Goal: Task Accomplishment & Management: Complete application form

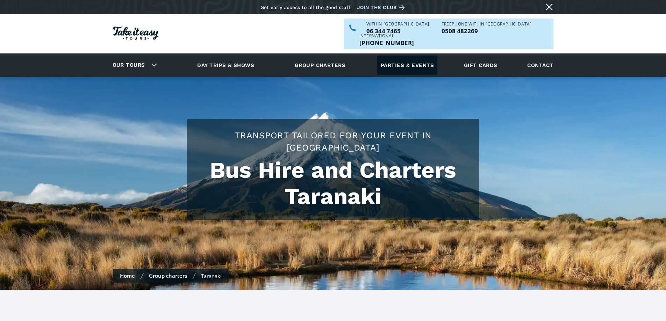
click at [400, 56] on link "Parties & events" at bounding box center [407, 65] width 60 height 19
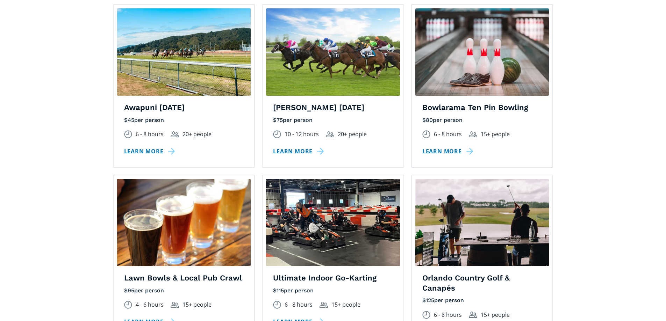
scroll to position [630, 0]
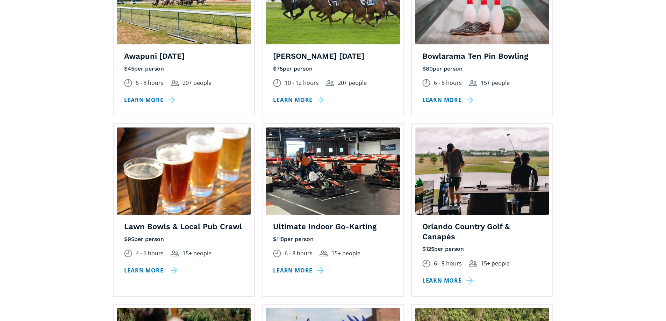
click at [144, 266] on link "Learn more" at bounding box center [151, 271] width 54 height 10
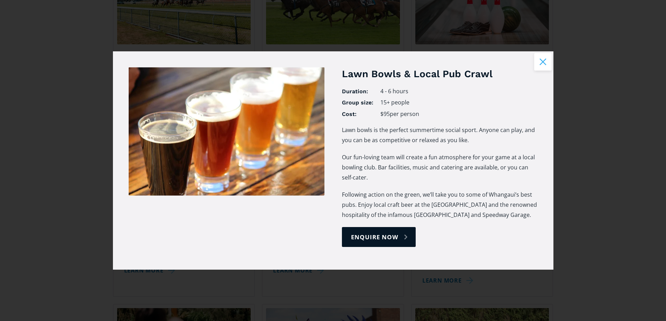
click at [540, 59] on button "Close modal" at bounding box center [542, 61] width 17 height 17
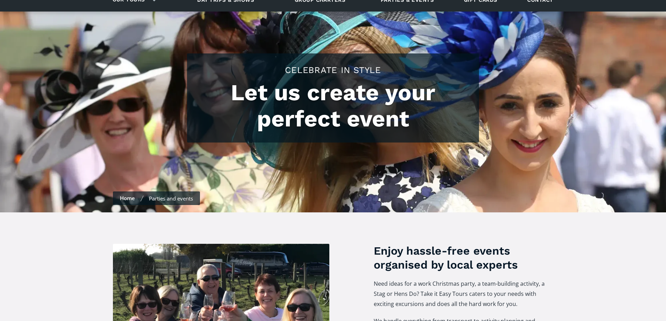
scroll to position [35, 0]
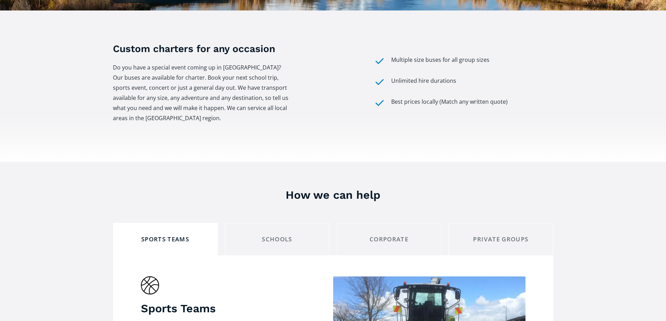
scroll to position [315, 0]
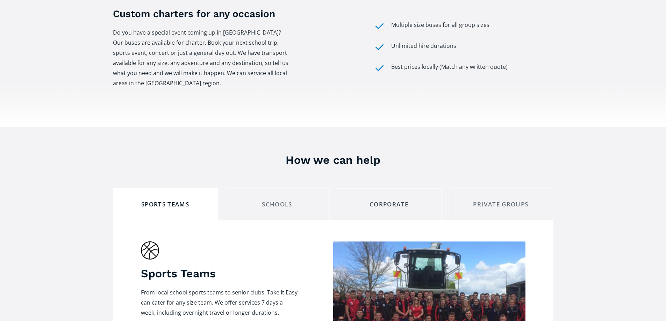
click at [385, 199] on div "Corporate" at bounding box center [389, 204] width 93 height 11
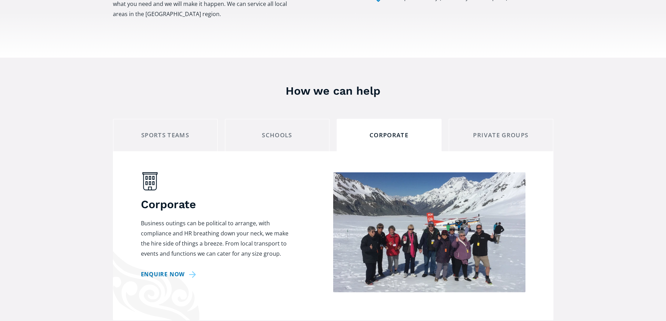
scroll to position [385, 0]
click at [481, 129] on div "Private Groups" at bounding box center [501, 134] width 93 height 11
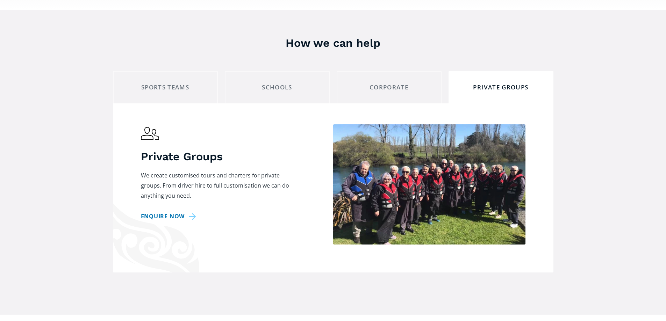
scroll to position [490, 0]
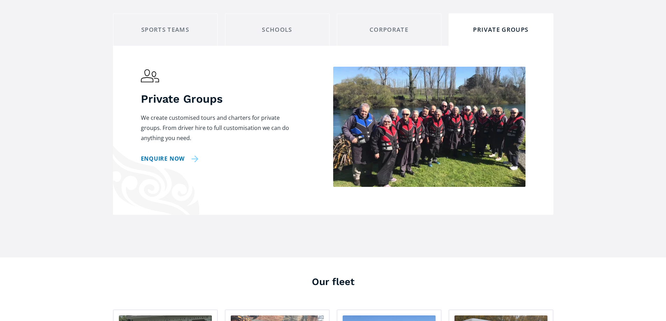
click at [162, 154] on link "Enquire now" at bounding box center [170, 159] width 58 height 10
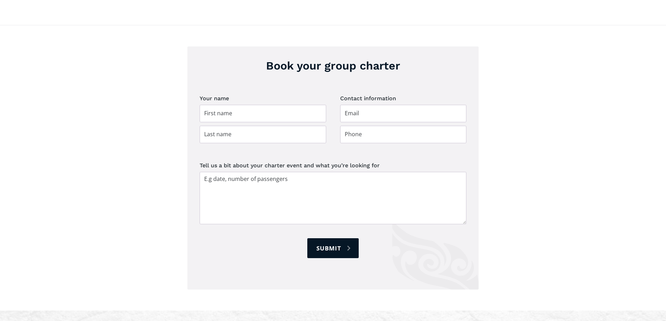
scroll to position [966, 0]
click at [232, 104] on input "Group charter booking" at bounding box center [263, 112] width 127 height 17
type input "Donna"
click at [219, 125] on input "Group charter booking" at bounding box center [263, 133] width 127 height 17
type input "Higginson"
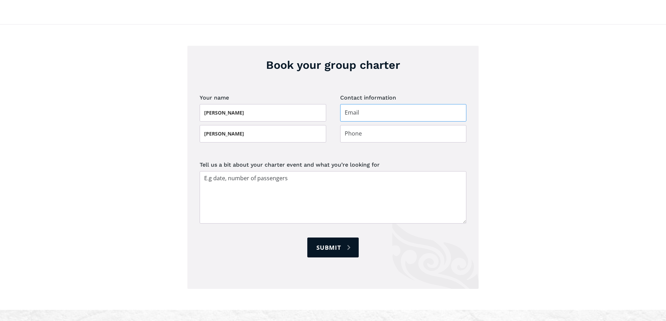
click at [349, 104] on input "Group charter booking" at bounding box center [403, 112] width 127 height 17
type input "[PERSON_NAME][EMAIL_ADDRESS][DOMAIN_NAME]"
click at [359, 125] on input "Group charter booking" at bounding box center [403, 133] width 127 height 17
type input "06 759 0105"
click at [288, 171] on textarea "Tell us a bit about your charter event and what you’re looking for" at bounding box center [333, 197] width 267 height 52
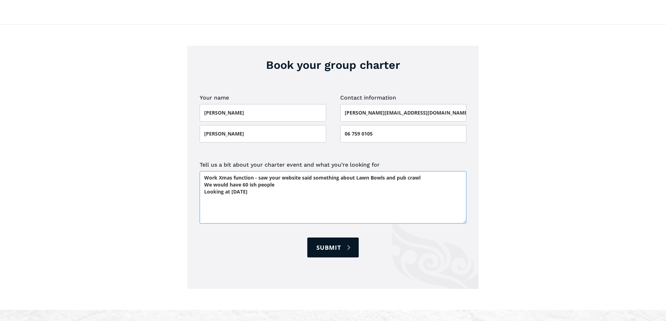
click at [230, 171] on textarea "Work Xmas function - saw your website said something about Lawn Bowls and pub c…" at bounding box center [333, 197] width 267 height 52
click at [256, 171] on textarea "Work Xmas function - saw your website said something about Lawn Bowls and pub c…" at bounding box center [333, 197] width 267 height 52
click at [396, 176] on textarea "Work Xmas function - saw your website said something about Lawn Bowls and pub c…" at bounding box center [333, 197] width 267 height 52
click at [280, 171] on textarea "Work Xmas function - saw your website said something about Lawn Bowls and pub c…" at bounding box center [333, 197] width 267 height 52
click at [399, 178] on textarea "Work Xmas function - saw your website said something about Lawn Bowls and pub c…" at bounding box center [333, 197] width 267 height 52
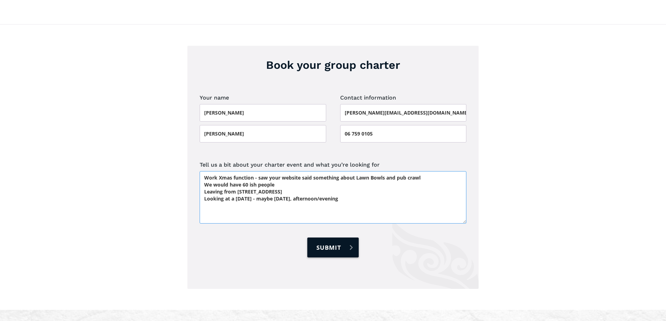
type textarea "Work Xmas function - saw your website said something about Lawn Bowls and pub c…"
click at [331, 238] on input "Submit" at bounding box center [332, 248] width 51 height 20
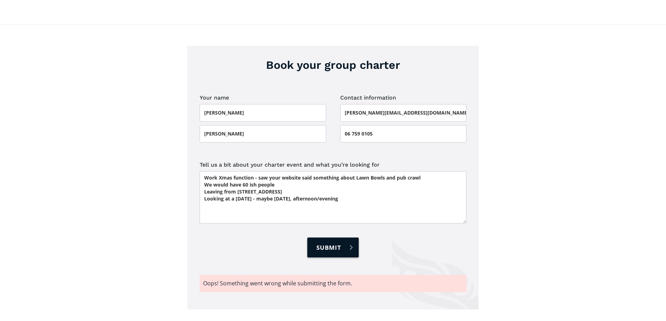
click at [328, 238] on input "Submit" at bounding box center [332, 248] width 51 height 20
type input "Please wait..."
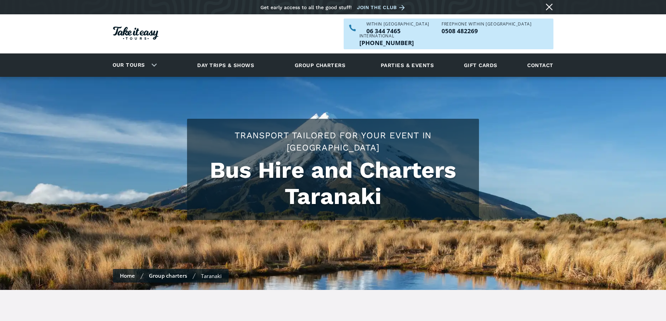
click at [212, 273] on div "Taranaki" at bounding box center [211, 276] width 21 height 7
click at [222, 56] on link "Day trips & shows" at bounding box center [226, 65] width 74 height 19
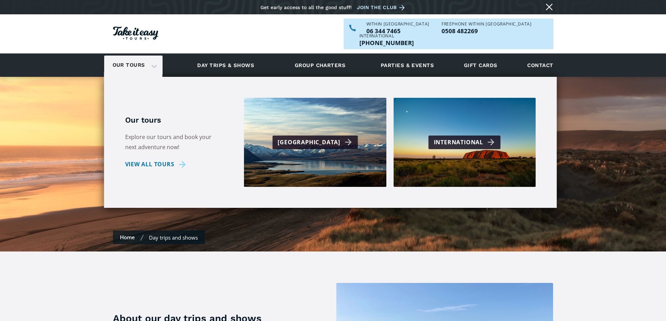
click at [131, 57] on link "Our tours" at bounding box center [128, 65] width 43 height 16
